Goal: Transaction & Acquisition: Purchase product/service

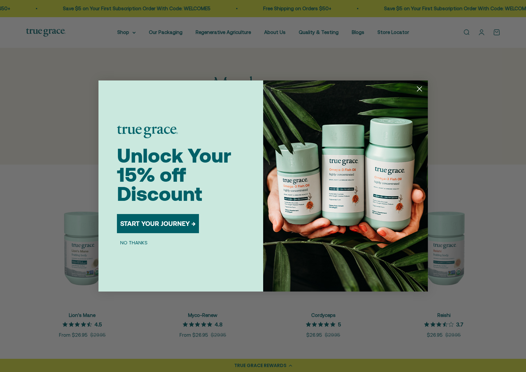
click at [415, 90] on circle "Close dialog" at bounding box center [419, 88] width 11 height 11
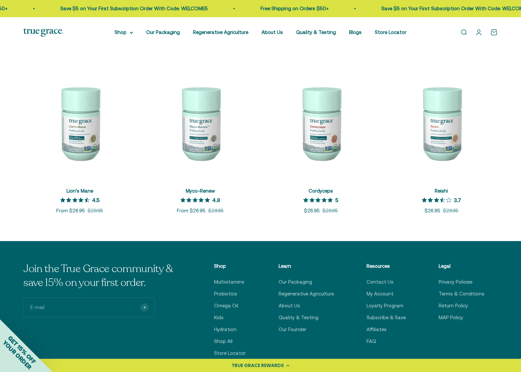
scroll to position [125, 0]
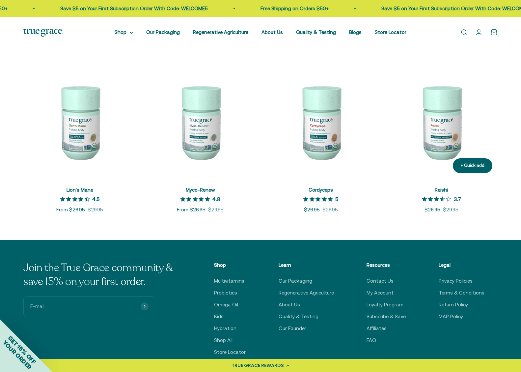
click at [432, 108] on img at bounding box center [441, 122] width 113 height 113
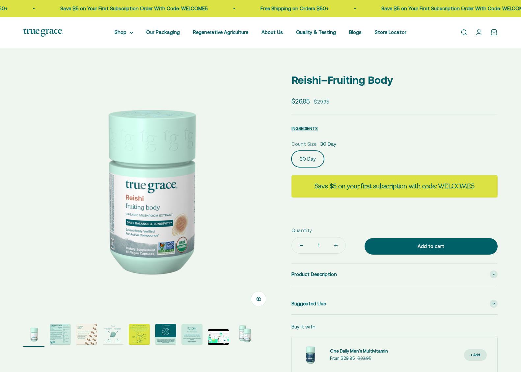
select select "3"
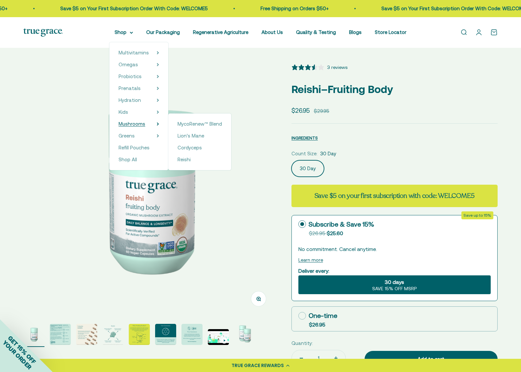
click at [152, 125] on summary "Mushrooms" at bounding box center [139, 124] width 41 height 8
